Goal: Information Seeking & Learning: Compare options

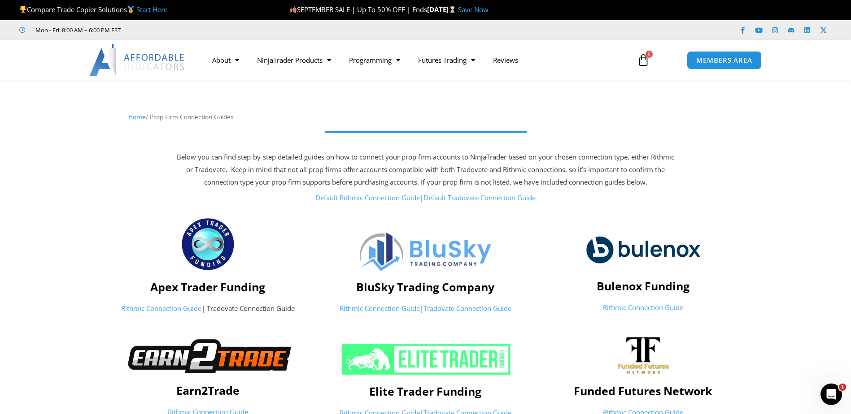
click at [140, 59] on img at bounding box center [137, 60] width 96 height 32
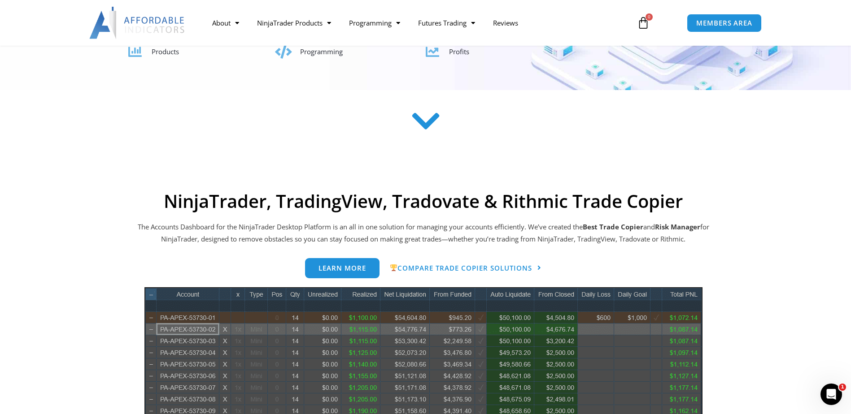
scroll to position [269, 0]
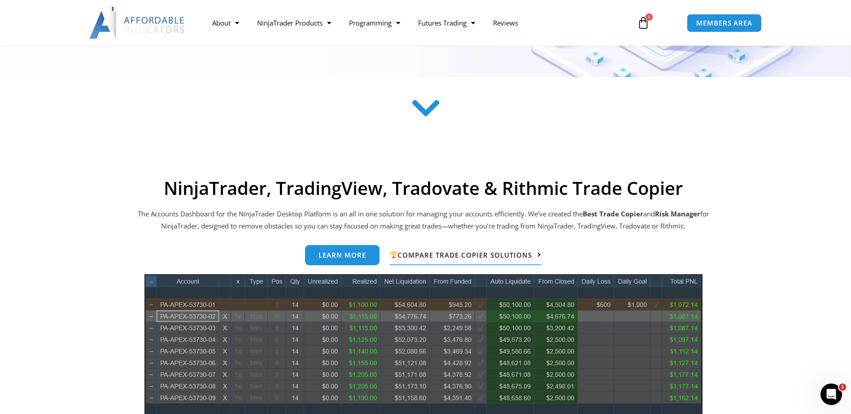
click at [494, 256] on span "Compare Trade Copier Solutions" at bounding box center [461, 255] width 142 height 7
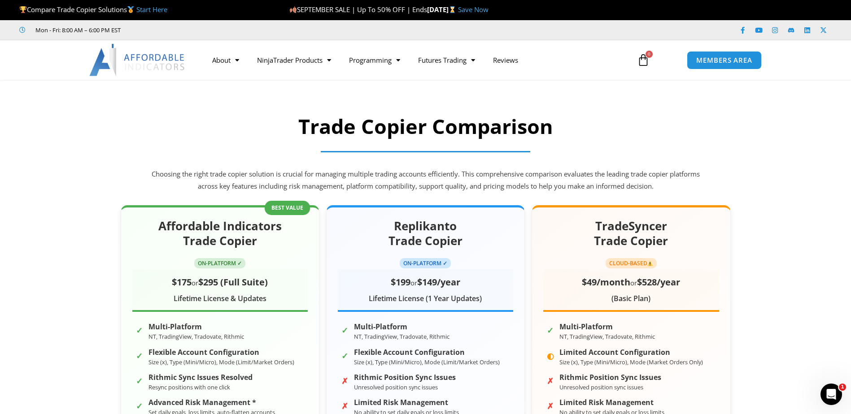
click at [166, 6] on link "Start Here" at bounding box center [151, 9] width 31 height 9
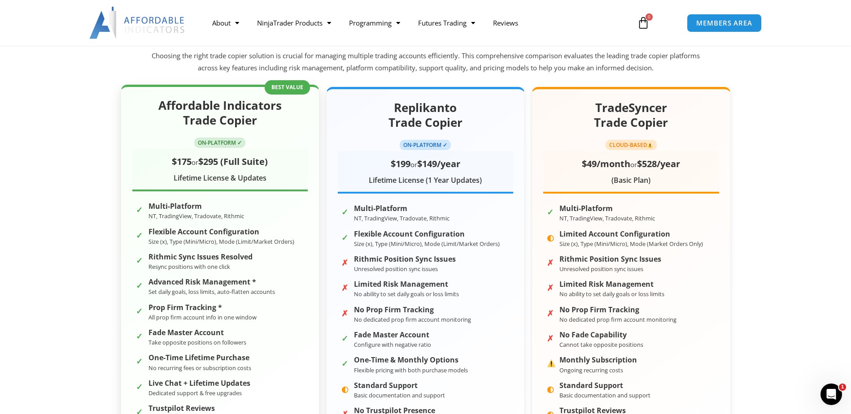
scroll to position [135, 0]
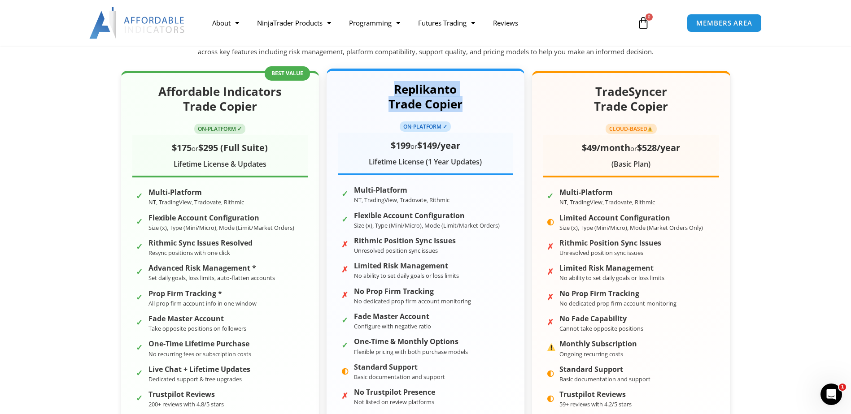
drag, startPoint x: 396, startPoint y: 91, endPoint x: 462, endPoint y: 108, distance: 68.2
click at [462, 108] on h2 "Replikanto Trade Copier" at bounding box center [425, 97] width 175 height 30
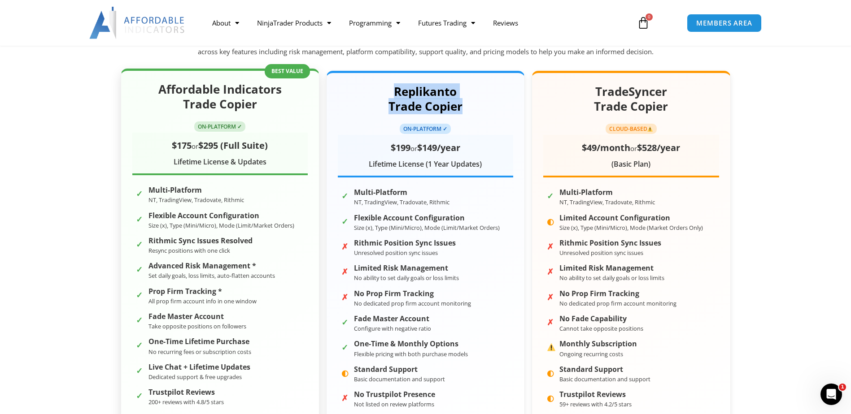
copy h2 "Replikanto Trade Copier"
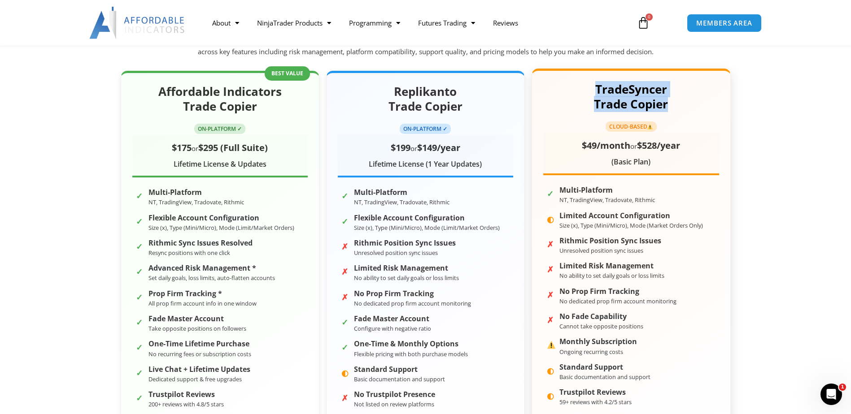
drag, startPoint x: 679, startPoint y: 107, endPoint x: 579, endPoint y: 87, distance: 102.0
click at [579, 87] on h2 "TradeSyncer Trade Copier" at bounding box center [630, 97] width 175 height 30
drag, startPoint x: 579, startPoint y: 87, endPoint x: 609, endPoint y: 84, distance: 30.2
copy h2 "TradeSyncer Trade Copier"
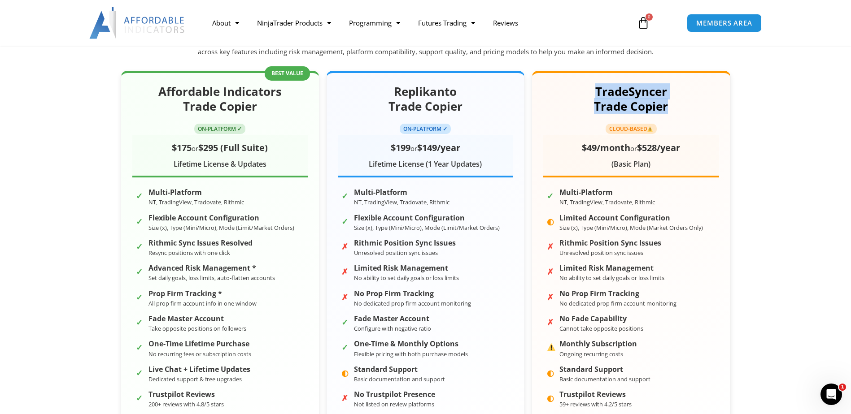
click at [837, 103] on section "Affordable Indicators Trade Copier ON-PLATFORM ✓ $175 or $295 (Full Suite) Life…" at bounding box center [425, 262] width 851 height 410
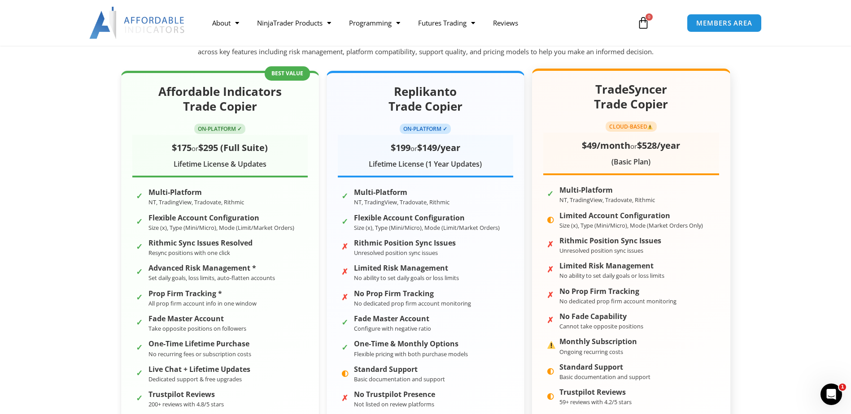
drag, startPoint x: 688, startPoint y: 113, endPoint x: 573, endPoint y: 92, distance: 117.2
click at [573, 92] on div "TradeSyncer Trade Copier CLOUD-BASED $49/month or $528/year (Basic Plan)" at bounding box center [630, 128] width 175 height 93
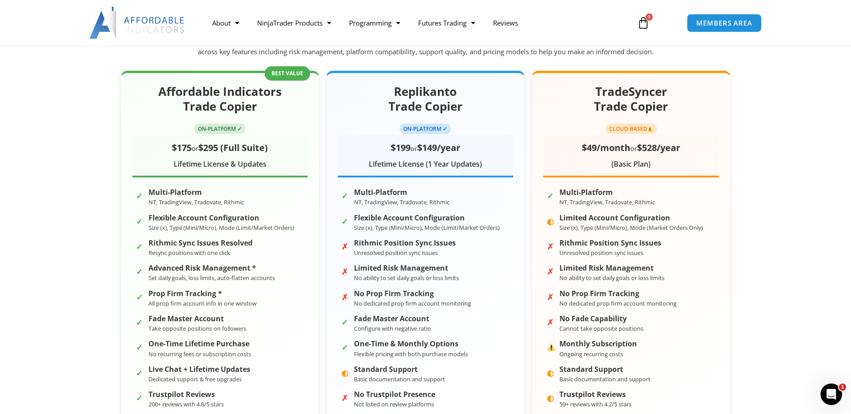
click at [776, 97] on section "Affordable Indicators Trade Copier ON-PLATFORM ✓ $175 or $295 (Full Suite) Life…" at bounding box center [425, 262] width 851 height 410
click at [791, 41] on div at bounding box center [425, 23] width 851 height 46
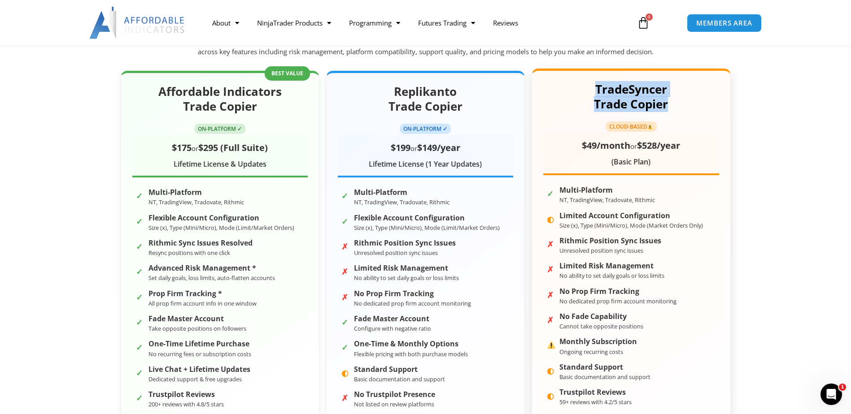
drag, startPoint x: 677, startPoint y: 101, endPoint x: 581, endPoint y: 86, distance: 96.8
click at [581, 86] on h2 "TradeSyncer Trade Copier" at bounding box center [630, 97] width 175 height 30
drag, startPoint x: 581, startPoint y: 86, endPoint x: 608, endPoint y: 94, distance: 28.5
copy h2 "TradeSyncer Trade Copier"
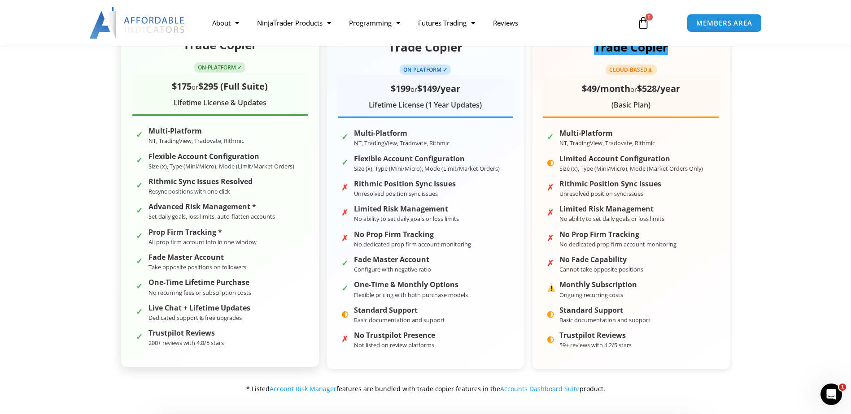
scroll to position [224, 0]
